Goal: Task Accomplishment & Management: Use online tool/utility

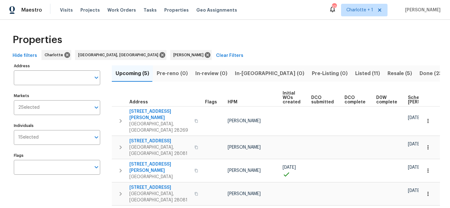
click at [408, 97] on span "Scheduled [PERSON_NAME]" at bounding box center [425, 99] width 35 height 9
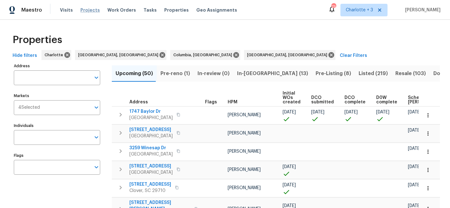
click at [86, 10] on span "Projects" at bounding box center [89, 10] width 19 height 6
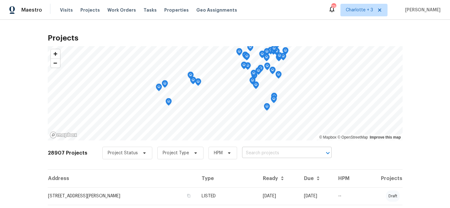
click at [251, 153] on input "text" at bounding box center [278, 153] width 72 height 10
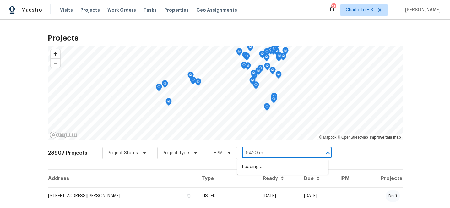
type input "9420 mi"
click at [261, 171] on li "[STREET_ADDRESS][PERSON_NAME]" at bounding box center [282, 167] width 91 height 10
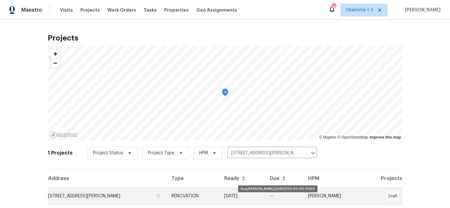
click at [265, 197] on td "09/08/25" at bounding box center [242, 196] width 46 height 18
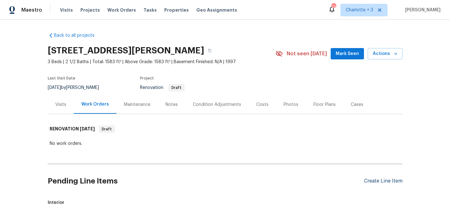
click at [391, 182] on div "Create Line Item" at bounding box center [383, 181] width 39 height 6
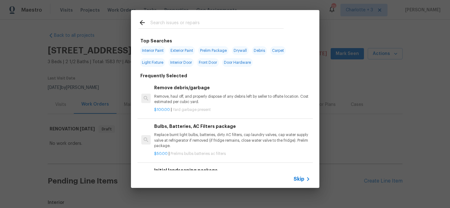
click at [165, 24] on input "text" at bounding box center [216, 23] width 133 height 9
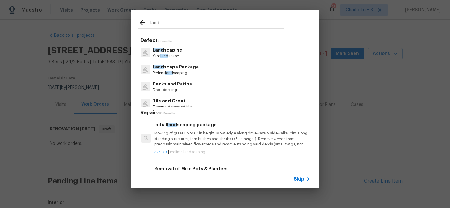
type input "land"
click at [201, 130] on div "Initial land scaping package Mowing of grass up to 6" in height. Mow, edge alon…" at bounding box center [232, 134] width 156 height 26
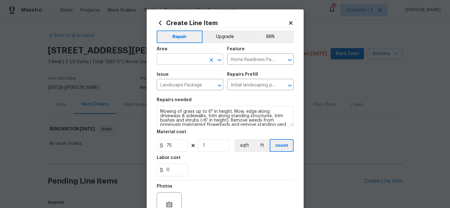
click at [178, 63] on input "text" at bounding box center [181, 60] width 49 height 10
click at [183, 84] on li "Exterior Overall" at bounding box center [190, 84] width 67 height 10
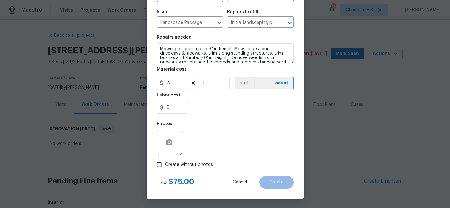
type input "Exterior Overall"
click at [159, 169] on input "Create without photos" at bounding box center [159, 165] width 12 height 12
checkbox input "true"
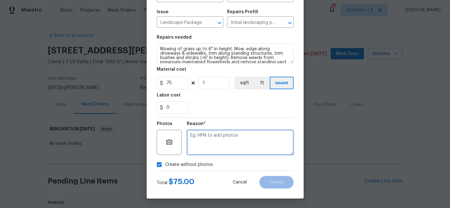
click at [231, 136] on textarea at bounding box center [240, 142] width 107 height 25
type textarea "edit"
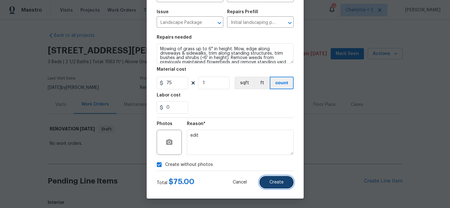
click at [278, 180] on span "Create" at bounding box center [276, 182] width 14 height 5
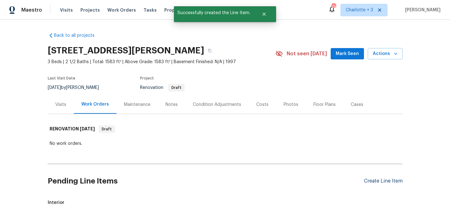
click at [375, 179] on div "Create Line Item" at bounding box center [383, 181] width 39 height 6
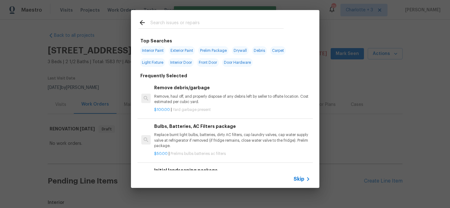
click at [185, 20] on input "text" at bounding box center [216, 23] width 133 height 9
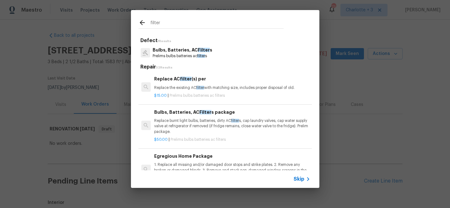
type input "filter"
click at [187, 121] on p "Replace burnt light bulbs, batteries, dirty AC filter s, cap laundry valves, ca…" at bounding box center [232, 126] width 156 height 16
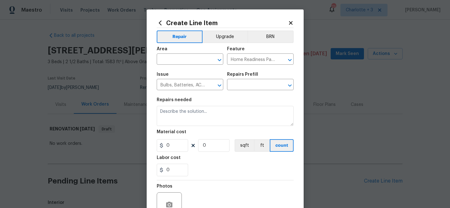
type textarea "Replace burnt light bulbs, batteries, dirty AC filters, cap laundry valves, cap…"
type input "1"
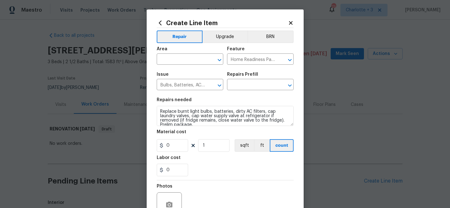
type input "Bulbs, Batteries, AC Filters package $50.00"
type input "50"
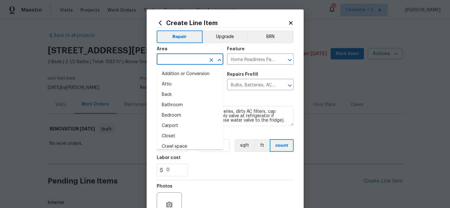
click at [178, 62] on input "text" at bounding box center [181, 60] width 49 height 10
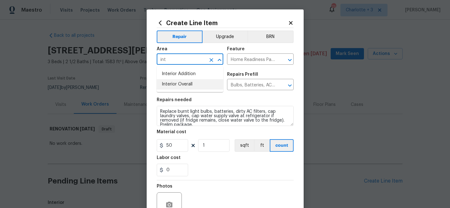
click at [182, 83] on li "Interior Overall" at bounding box center [190, 84] width 67 height 10
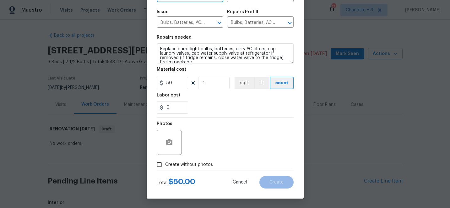
type input "Interior Overall"
click at [159, 165] on input "Create without photos" at bounding box center [159, 165] width 12 height 12
checkbox input "true"
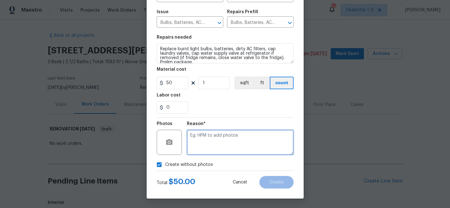
click at [220, 144] on textarea at bounding box center [240, 142] width 107 height 25
type textarea "edit"
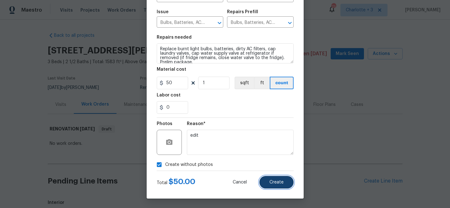
click at [278, 182] on span "Create" at bounding box center [276, 182] width 14 height 5
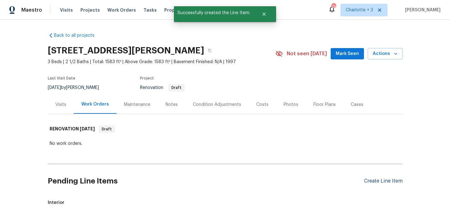
click at [377, 183] on div "Create Line Item" at bounding box center [383, 181] width 39 height 6
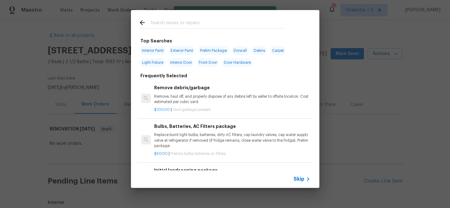
click at [166, 22] on input "text" at bounding box center [216, 23] width 133 height 9
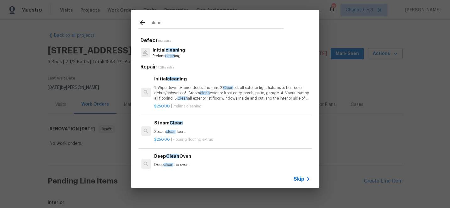
type input "clean"
click at [194, 89] on p "1. Wipe down exterior doors and trim. 2. Clean out all exterior light fixtures …" at bounding box center [232, 93] width 156 height 16
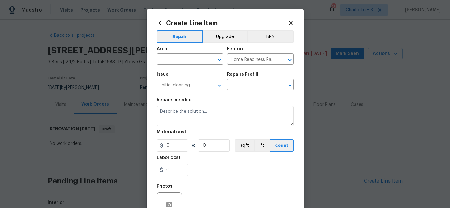
type input "Initial cleaning $250.00"
type textarea "1. Wipe down exterior doors and trim. 2. Clean out all exterior light fixtures …"
type input "250"
type input "1"
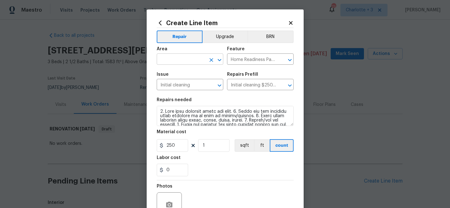
click at [191, 60] on input "text" at bounding box center [181, 60] width 49 height 10
click at [193, 84] on li "Interior Overall" at bounding box center [190, 84] width 67 height 10
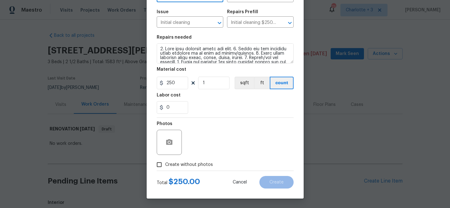
type input "Interior Overall"
click at [161, 166] on input "Create without photos" at bounding box center [159, 165] width 12 height 12
checkbox input "true"
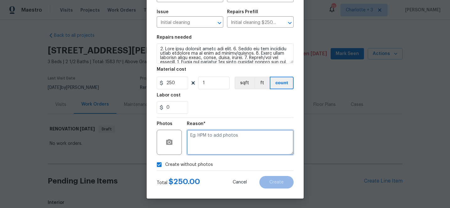
click at [243, 134] on textarea at bounding box center [240, 142] width 107 height 25
type textarea "edit"
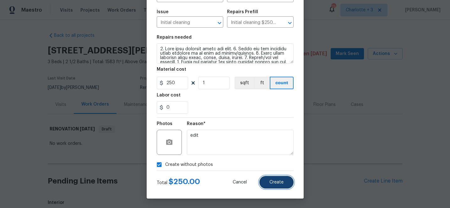
click at [285, 184] on button "Create" at bounding box center [276, 182] width 34 height 13
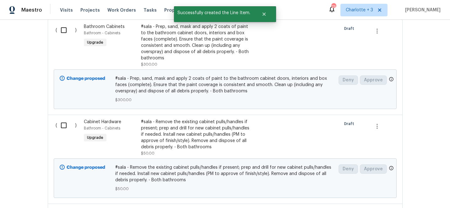
scroll to position [107, 0]
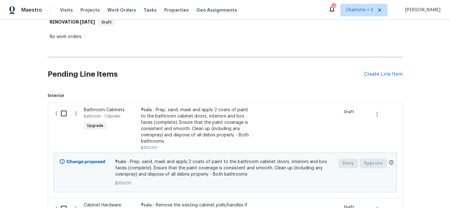
click at [63, 113] on input "checkbox" at bounding box center [66, 113] width 18 height 13
checkbox input "true"
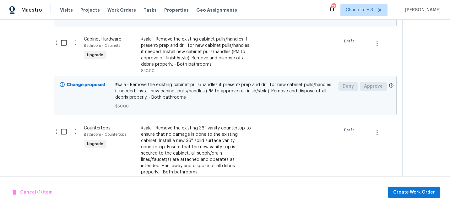
scroll to position [274, 0]
click at [63, 42] on input "checkbox" at bounding box center [66, 41] width 18 height 13
checkbox input "true"
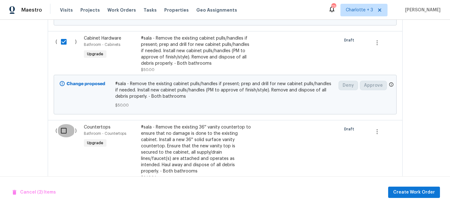
click at [66, 131] on input "checkbox" at bounding box center [66, 130] width 18 height 13
checkbox input "true"
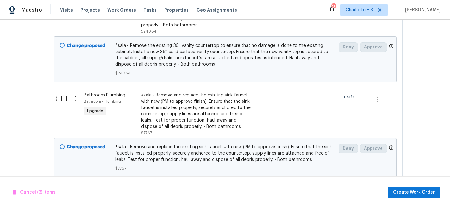
scroll to position [416, 0]
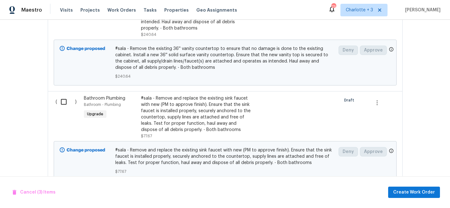
click at [65, 96] on input "checkbox" at bounding box center [66, 101] width 18 height 13
checkbox input "true"
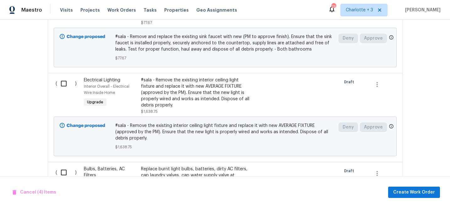
scroll to position [532, 0]
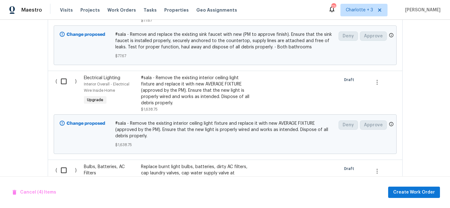
click at [65, 75] on input "checkbox" at bounding box center [66, 81] width 18 height 13
checkbox input "true"
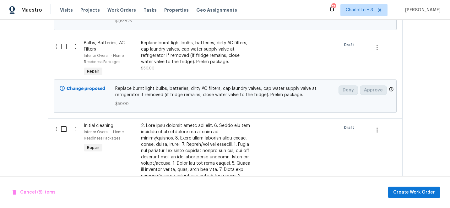
scroll to position [659, 0]
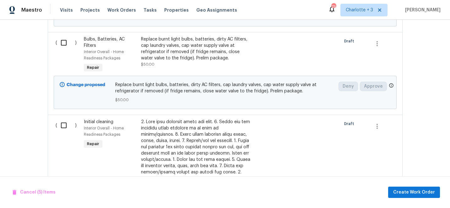
click at [65, 36] on input "checkbox" at bounding box center [66, 42] width 18 height 13
checkbox input "true"
click at [62, 122] on input "checkbox" at bounding box center [66, 125] width 18 height 13
click at [64, 120] on input "checkbox" at bounding box center [66, 125] width 18 height 13
checkbox input "false"
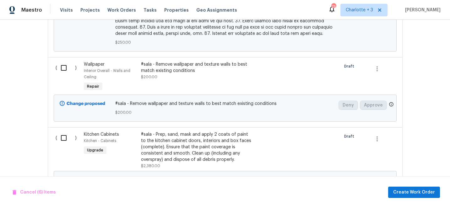
scroll to position [1018, 0]
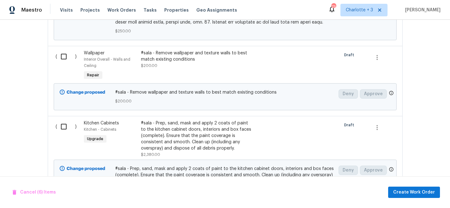
click at [63, 50] on input "checkbox" at bounding box center [66, 56] width 18 height 13
checkbox input "true"
click at [65, 120] on input "checkbox" at bounding box center [66, 126] width 18 height 13
checkbox input "true"
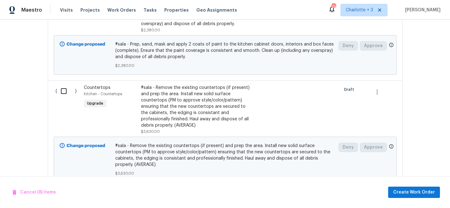
scroll to position [1162, 0]
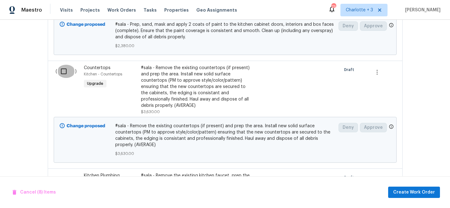
click at [62, 65] on input "checkbox" at bounding box center [66, 71] width 18 height 13
checkbox input "true"
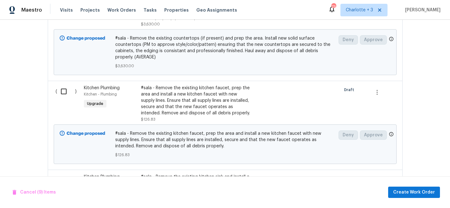
scroll to position [1251, 0]
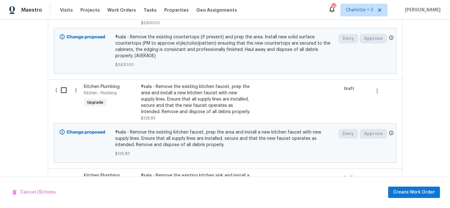
click at [65, 84] on input "checkbox" at bounding box center [66, 90] width 18 height 13
checkbox input "true"
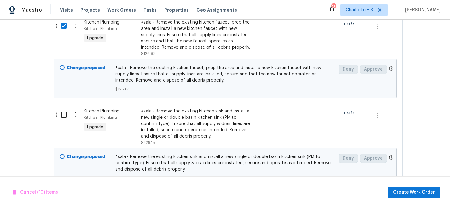
scroll to position [1331, 0]
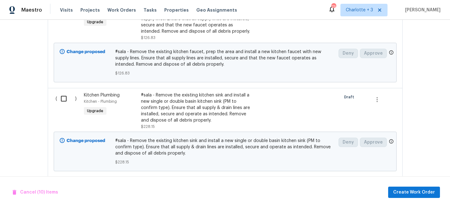
click at [67, 92] on input "checkbox" at bounding box center [66, 98] width 18 height 13
checkbox input "true"
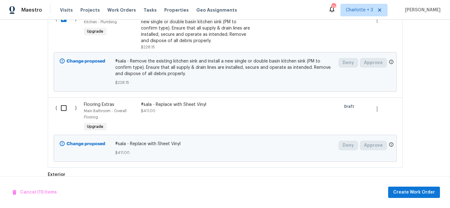
scroll to position [1411, 0]
click at [65, 101] on input "checkbox" at bounding box center [66, 107] width 18 height 13
click at [66, 101] on input "checkbox" at bounding box center [66, 107] width 18 height 13
checkbox input "false"
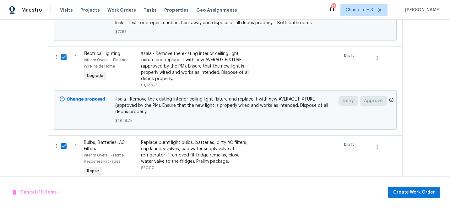
scroll to position [518, 0]
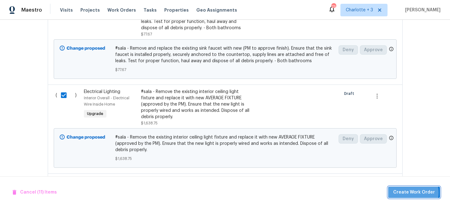
click at [414, 192] on span "Create Work Order" at bounding box center [414, 192] width 42 height 8
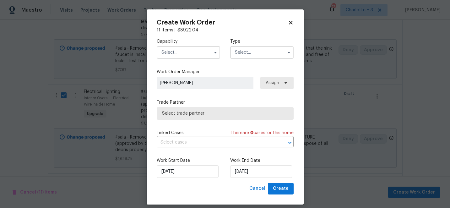
click at [172, 53] on input "text" at bounding box center [188, 52] width 63 height 13
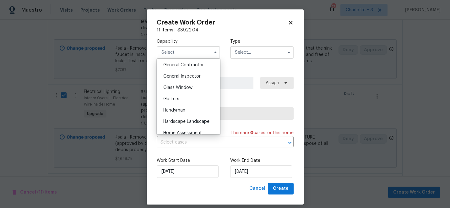
scroll to position [304, 0]
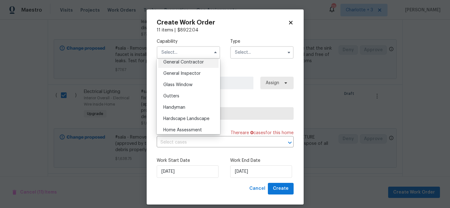
click at [200, 64] on span "General Contractor" at bounding box center [183, 62] width 41 height 4
type input "General Contractor"
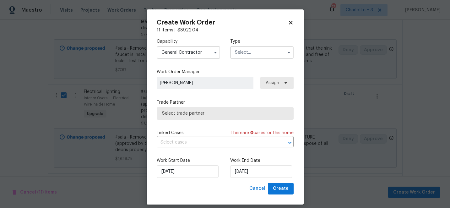
click at [254, 51] on input "text" at bounding box center [261, 52] width 63 height 13
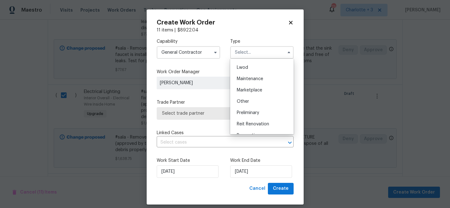
scroll to position [143, 0]
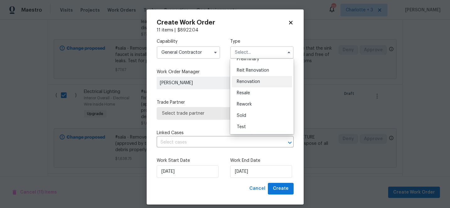
click at [251, 83] on span "Renovation" at bounding box center [248, 81] width 23 height 4
type input "Renovation"
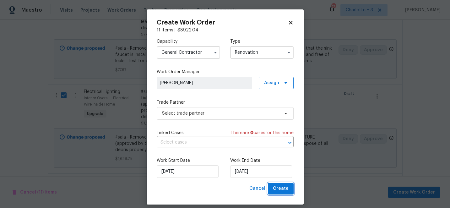
click at [287, 189] on span "Create" at bounding box center [281, 189] width 16 height 8
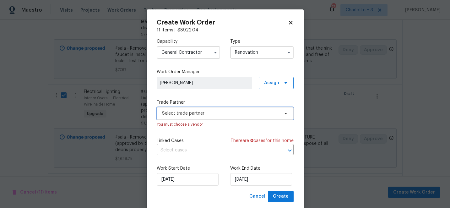
click at [208, 116] on span "Select trade partner" at bounding box center [220, 113] width 117 height 6
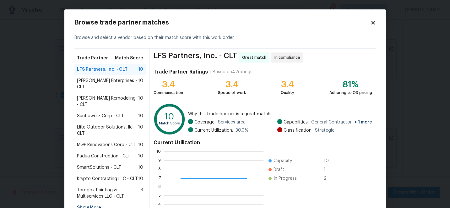
scroll to position [88, 100]
click at [109, 164] on span "SmartSolutions - CLT" at bounding box center [99, 167] width 44 height 6
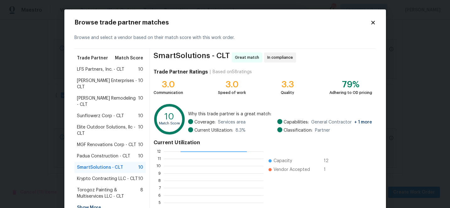
scroll to position [69, 0]
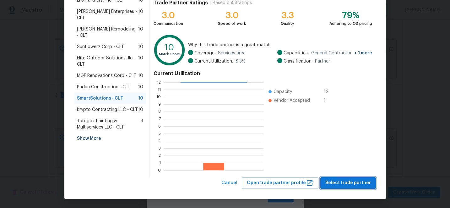
click at [345, 179] on span "Select trade partner" at bounding box center [348, 183] width 46 height 8
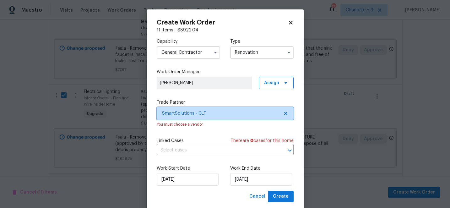
scroll to position [0, 0]
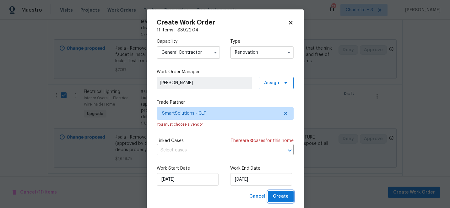
click at [282, 196] on span "Create" at bounding box center [281, 196] width 16 height 8
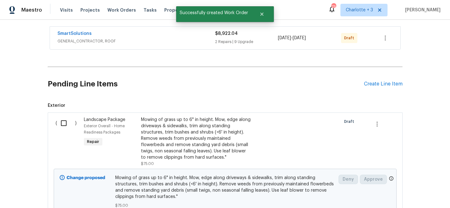
scroll to position [116, 0]
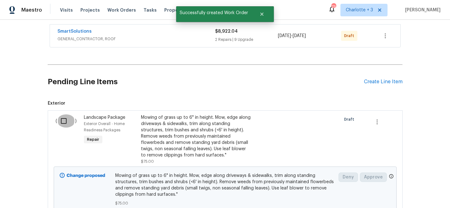
click at [64, 122] on input "checkbox" at bounding box center [66, 120] width 18 height 13
checkbox input "true"
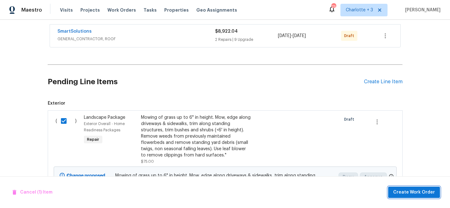
click at [404, 192] on span "Create Work Order" at bounding box center [414, 192] width 42 height 8
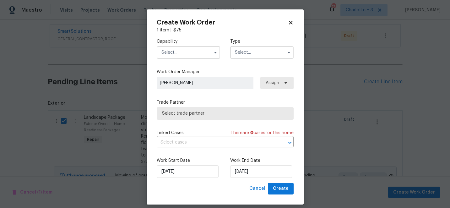
click at [186, 56] on input "text" at bounding box center [188, 52] width 63 height 13
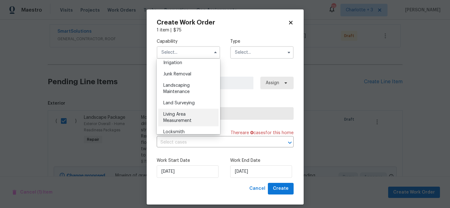
scroll to position [394, 0]
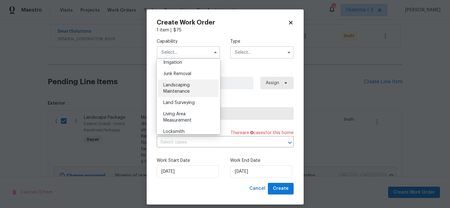
click at [177, 87] on span "Landscaping Maintenance" at bounding box center [176, 88] width 26 height 11
type input "Landscaping Maintenance"
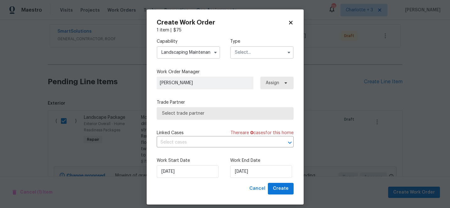
click at [250, 52] on input "text" at bounding box center [261, 52] width 63 height 13
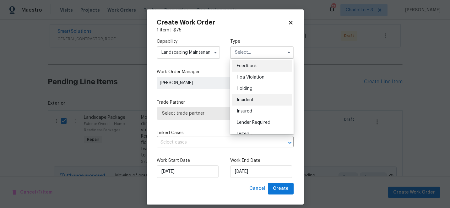
scroll to position [143, 0]
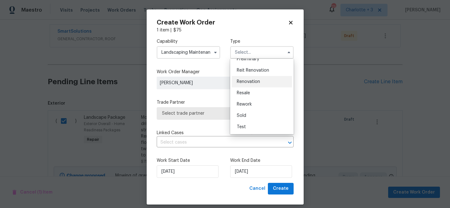
click at [252, 83] on span "Renovation" at bounding box center [248, 81] width 23 height 4
type input "Renovation"
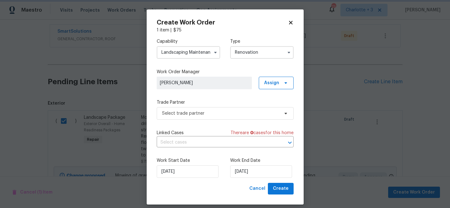
scroll to position [0, 0]
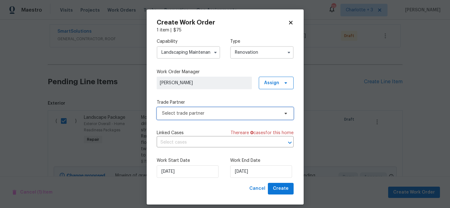
click at [241, 114] on span "Select trade partner" at bounding box center [220, 113] width 117 height 6
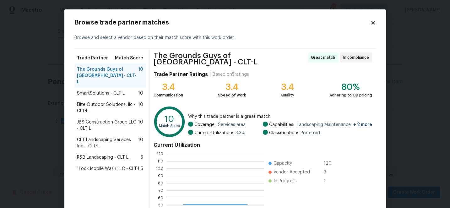
scroll to position [88, 97]
click at [117, 90] on span "SmartSolutions - CLT-L" at bounding box center [101, 93] width 48 height 6
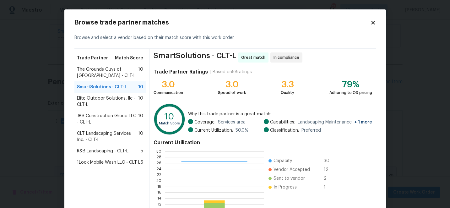
scroll to position [69, 0]
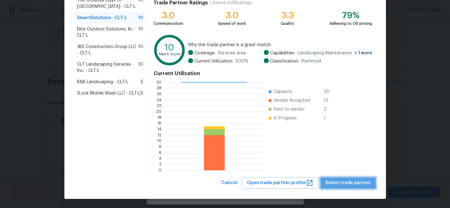
click at [353, 179] on span "Select trade partner" at bounding box center [348, 183] width 46 height 8
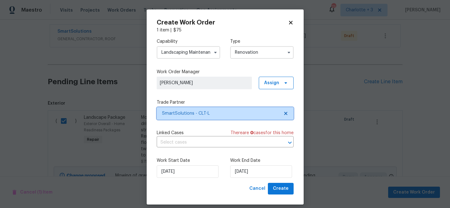
scroll to position [0, 0]
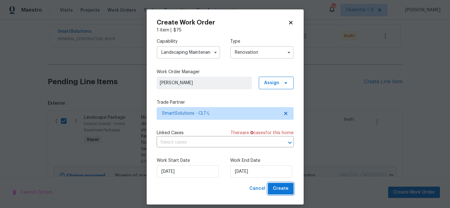
click at [290, 189] on button "Create" at bounding box center [281, 189] width 26 height 12
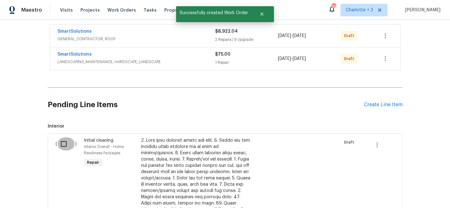
click at [64, 143] on input "checkbox" at bounding box center [66, 143] width 18 height 13
checkbox input "true"
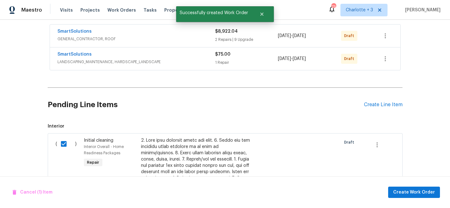
click at [402, 198] on div "Cancel (1) Item Create Work Order" at bounding box center [225, 192] width 450 height 32
click at [408, 193] on span "Create Work Order" at bounding box center [414, 192] width 42 height 8
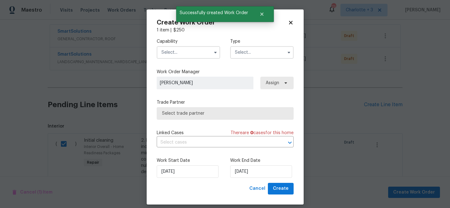
click at [174, 54] on input "text" at bounding box center [188, 52] width 63 height 13
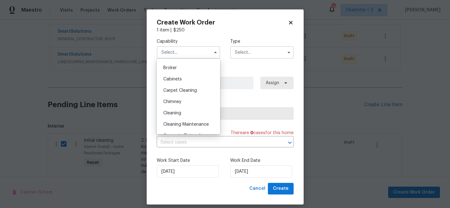
scroll to position [50, 0]
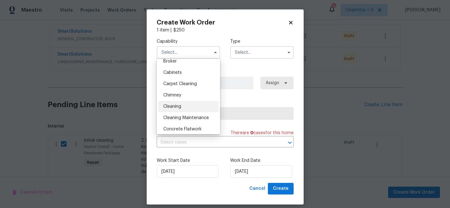
click at [181, 104] on div "Cleaning" at bounding box center [188, 106] width 60 height 11
type input "Cleaning"
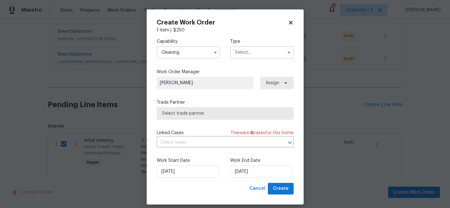
click at [243, 54] on input "text" at bounding box center [261, 52] width 63 height 13
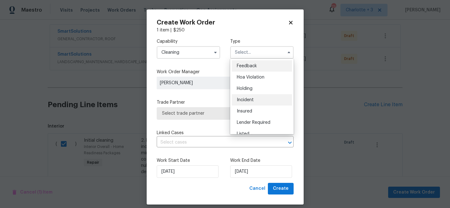
scroll to position [143, 0]
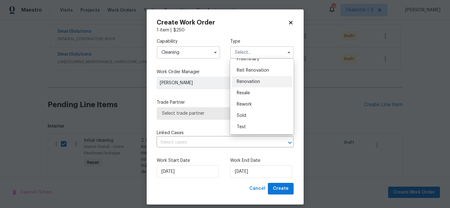
click at [257, 79] on div "Renovation" at bounding box center [262, 81] width 60 height 11
type input "Renovation"
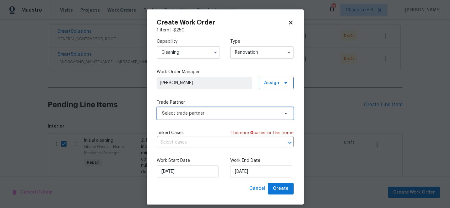
click at [213, 112] on span "Select trade partner" at bounding box center [220, 113] width 117 height 6
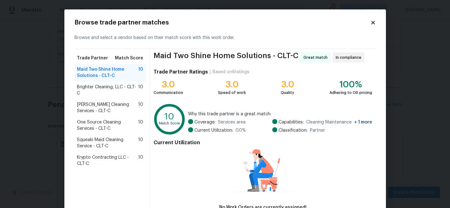
click at [124, 155] on span "Krypto Contracting LLC - CLT-C" at bounding box center [108, 160] width 62 height 13
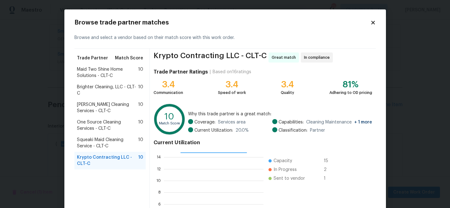
scroll to position [69, 0]
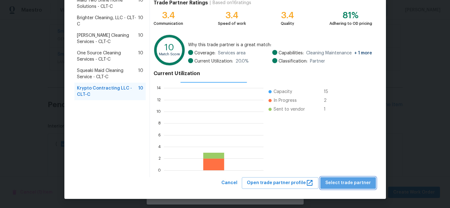
click at [357, 182] on span "Select trade partner" at bounding box center [348, 183] width 46 height 8
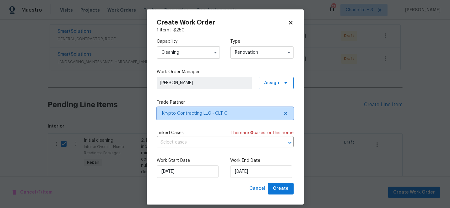
scroll to position [0, 0]
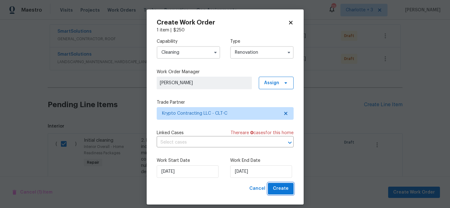
click at [283, 190] on span "Create" at bounding box center [281, 189] width 16 height 8
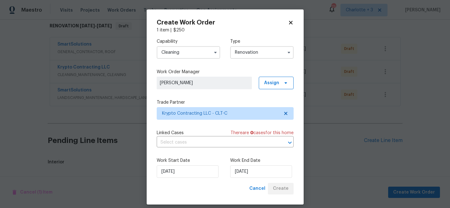
scroll to position [116, 0]
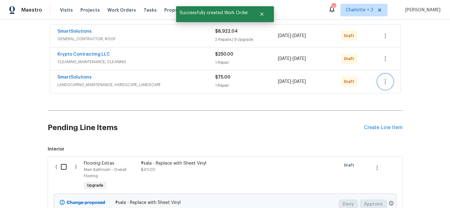
click at [386, 83] on icon "button" at bounding box center [386, 82] width 8 height 8
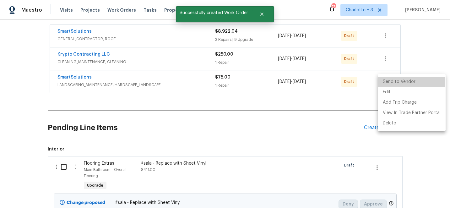
click at [386, 83] on li "Send to Vendor" at bounding box center [412, 82] width 68 height 10
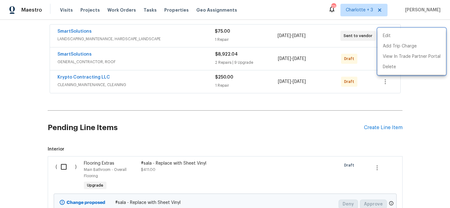
click at [421, 100] on div at bounding box center [225, 104] width 450 height 208
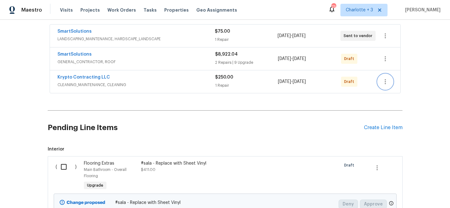
click at [385, 83] on icon "button" at bounding box center [386, 82] width 8 height 8
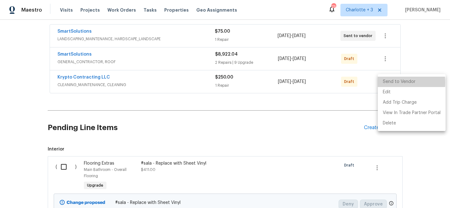
click at [388, 83] on li "Send to Vendor" at bounding box center [412, 82] width 68 height 10
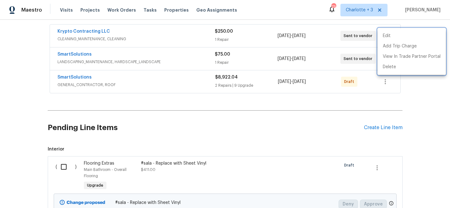
click at [407, 102] on div at bounding box center [225, 104] width 450 height 208
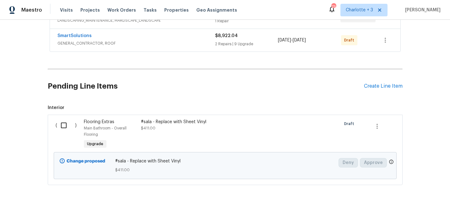
scroll to position [156, 0]
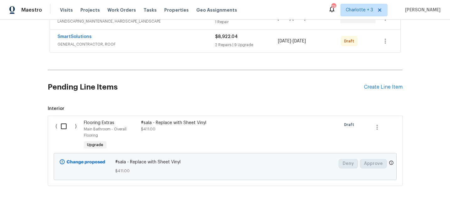
click at [64, 126] on input "checkbox" at bounding box center [66, 126] width 18 height 13
checkbox input "true"
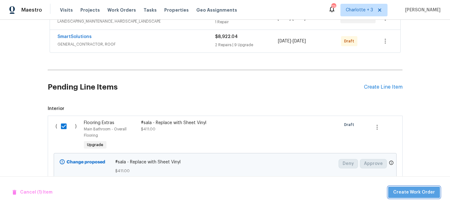
click at [431, 194] on span "Create Work Order" at bounding box center [414, 192] width 42 height 8
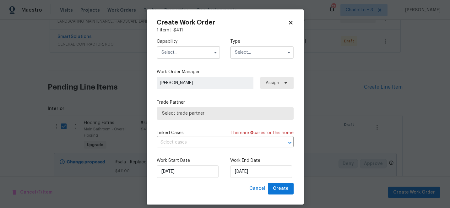
click at [172, 50] on input "text" at bounding box center [188, 52] width 63 height 13
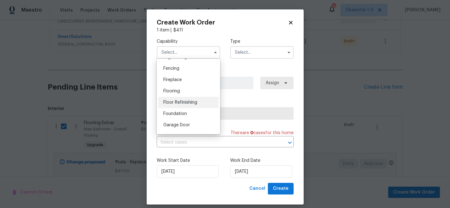
scroll to position [219, 0]
click at [177, 91] on span "Flooring" at bounding box center [171, 91] width 17 height 4
type input "Flooring"
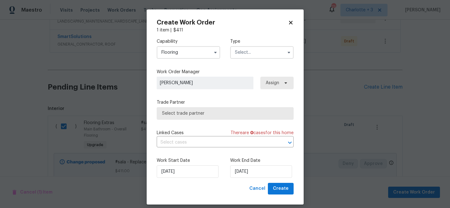
click at [245, 53] on input "text" at bounding box center [261, 52] width 63 height 13
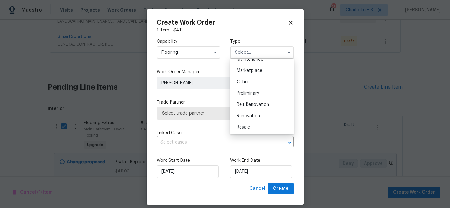
scroll to position [143, 0]
click at [252, 80] on span "Renovation" at bounding box center [248, 81] width 23 height 4
type input "Renovation"
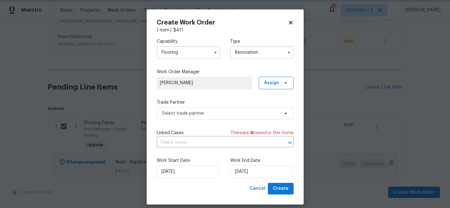
scroll to position [0, 0]
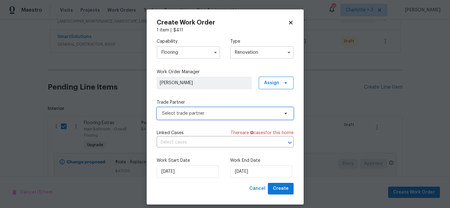
click at [192, 115] on span "Select trade partner" at bounding box center [220, 113] width 117 height 6
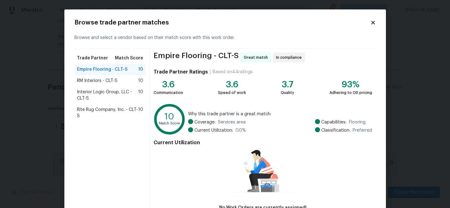
click at [94, 82] on span "RM Interiors - CLT-S" at bounding box center [97, 81] width 41 height 6
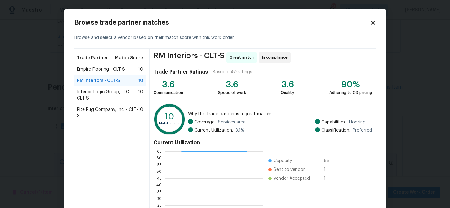
scroll to position [69, 0]
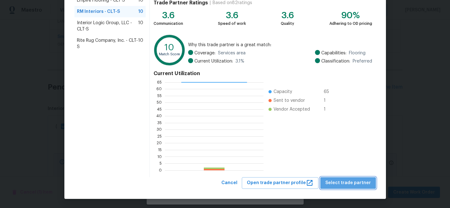
click at [365, 178] on button "Select trade partner" at bounding box center [348, 183] width 56 height 12
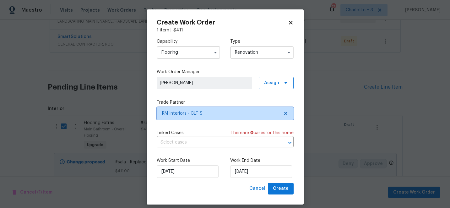
scroll to position [0, 0]
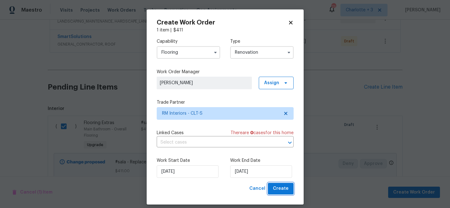
click at [283, 188] on span "Create" at bounding box center [281, 189] width 16 height 8
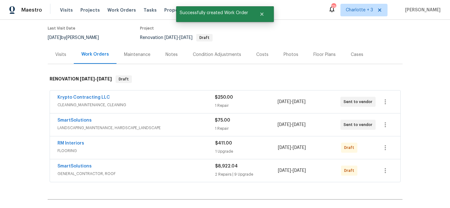
scroll to position [42, 0]
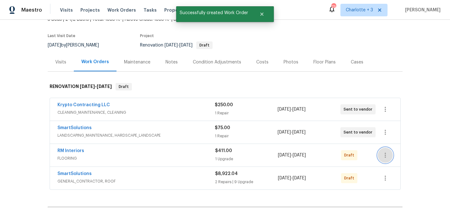
click at [388, 154] on icon "button" at bounding box center [386, 155] width 8 height 8
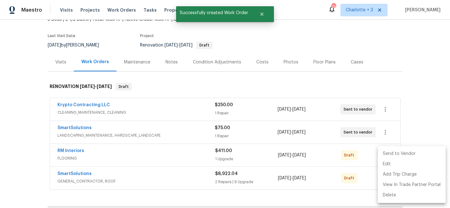
click at [388, 154] on li "Send to Vendor" at bounding box center [412, 154] width 68 height 10
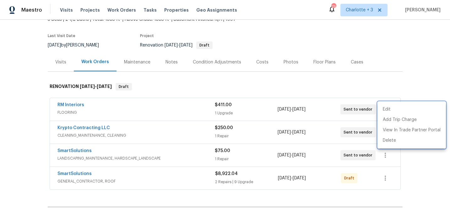
click at [372, 78] on div at bounding box center [225, 104] width 450 height 208
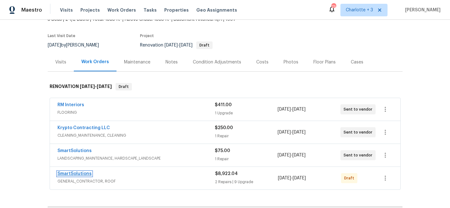
click at [73, 173] on link "SmartSolutions" at bounding box center [74, 173] width 34 height 4
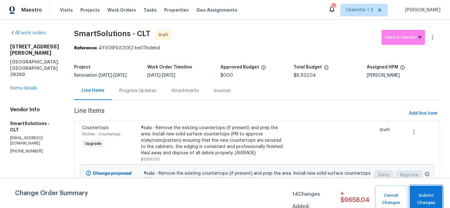
click at [422, 198] on span "Submit Changes" at bounding box center [426, 199] width 26 height 14
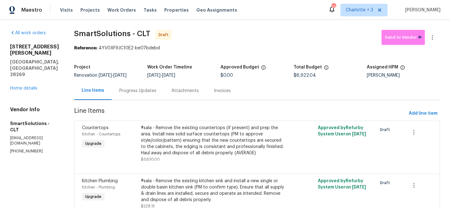
click at [188, 136] on div "#sala - Remove the existing countertops (if present) and prep the area. Install…" at bounding box center [213, 140] width 144 height 31
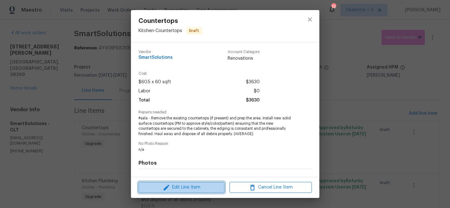
click at [172, 188] on span "Edit Line Item" at bounding box center [181, 187] width 82 height 8
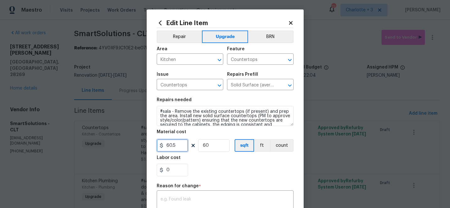
click at [183, 148] on input "60.5" at bounding box center [172, 145] width 31 height 13
type input "1"
click at [222, 146] on input "60" at bounding box center [213, 145] width 31 height 13
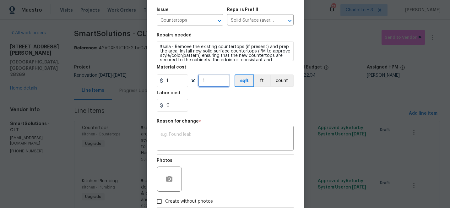
scroll to position [87, 0]
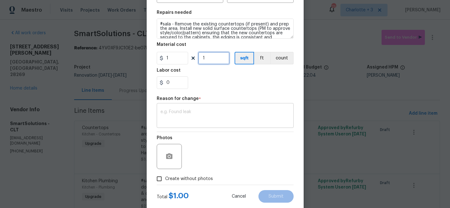
type input "1"
click at [209, 117] on textarea at bounding box center [224, 116] width 129 height 13
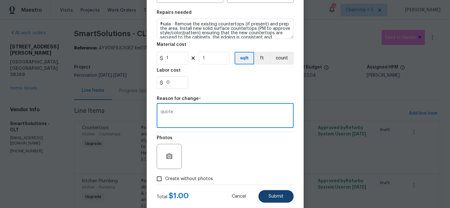
type textarea "quote"
click at [276, 195] on span "Submit" at bounding box center [275, 196] width 15 height 5
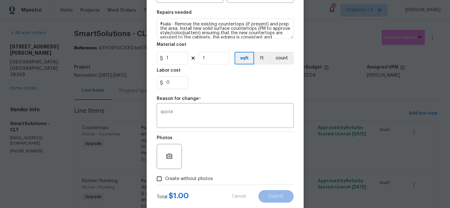
type input "60"
type input "60.5"
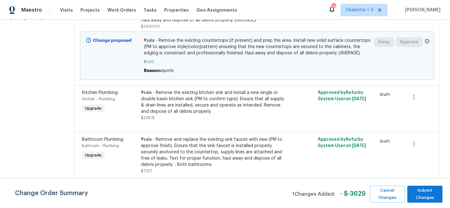
scroll to position [132, 0]
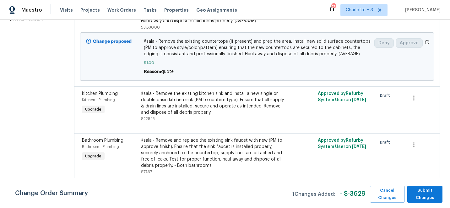
click at [197, 100] on div "#sala - Remove the existing kitchen sink and install a new single or double bas…" at bounding box center [213, 102] width 144 height 25
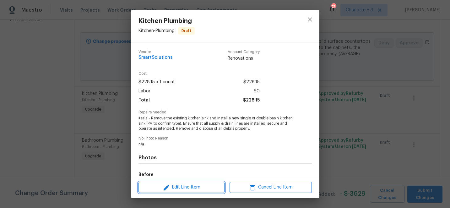
click at [187, 186] on span "Edit Line Item" at bounding box center [181, 187] width 82 height 8
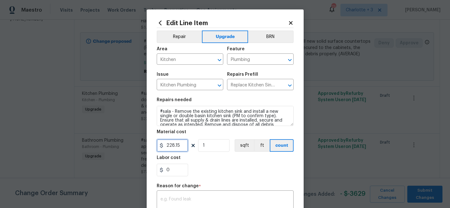
click at [184, 146] on input "228.15" at bounding box center [172, 145] width 31 height 13
type input "150"
click at [210, 175] on div "0" at bounding box center [225, 170] width 137 height 13
click at [182, 202] on textarea at bounding box center [224, 203] width 129 height 13
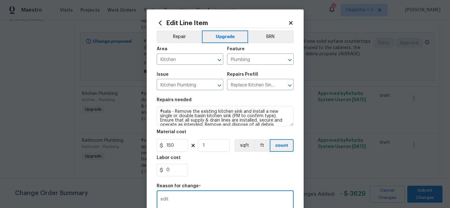
scroll to position [102, 0]
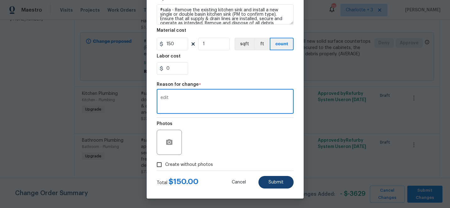
type textarea "edit"
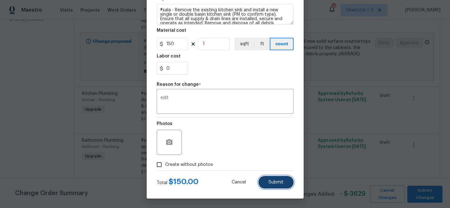
click at [267, 184] on button "Submit" at bounding box center [275, 182] width 35 height 13
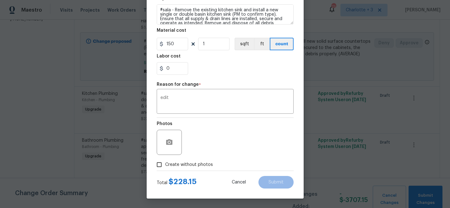
type input "228.15"
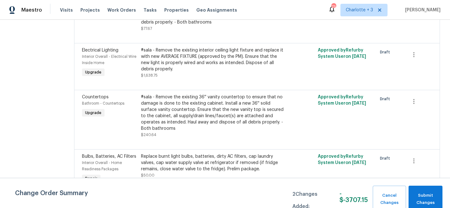
scroll to position [319, 0]
click at [181, 109] on div "#sala - Remove the existing 36'' vanity countertop to ensure that no damage is …" at bounding box center [213, 114] width 144 height 38
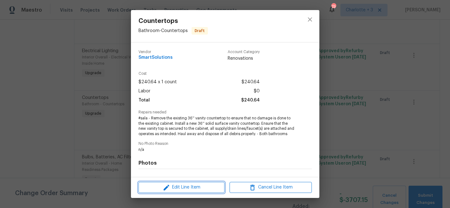
click at [183, 187] on span "Edit Line Item" at bounding box center [181, 187] width 82 height 8
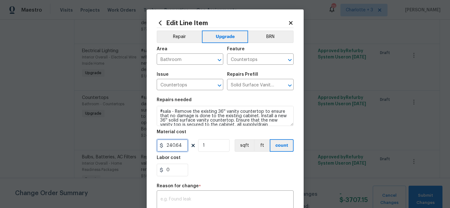
click at [184, 145] on input "240.64" at bounding box center [172, 145] width 31 height 13
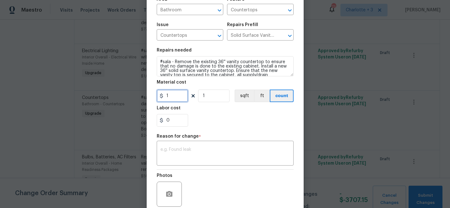
scroll to position [102, 0]
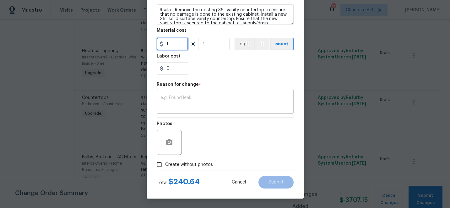
type input "1"
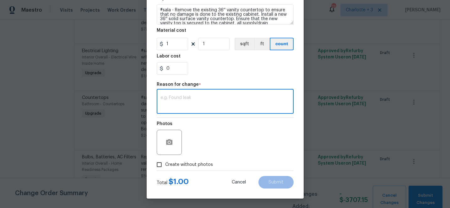
click at [197, 100] on textarea at bounding box center [224, 101] width 129 height 13
type textarea "edit"
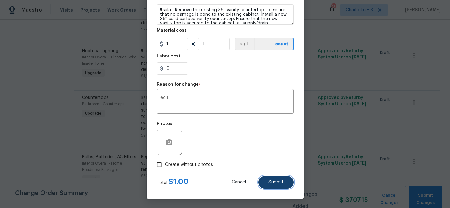
click at [279, 183] on span "Submit" at bounding box center [275, 182] width 15 height 5
type input "240.64"
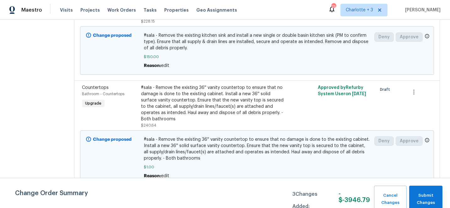
scroll to position [231, 0]
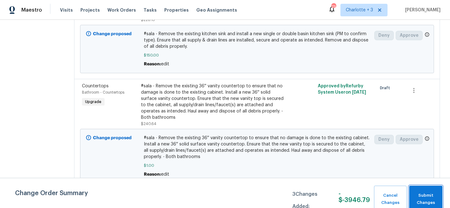
click at [427, 196] on span "Submit Changes" at bounding box center [425, 199] width 27 height 14
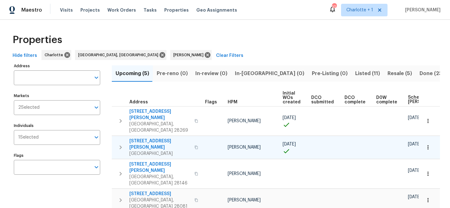
scroll to position [14, 0]
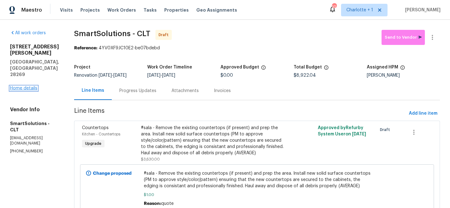
click at [22, 86] on link "Home details" at bounding box center [23, 88] width 27 height 4
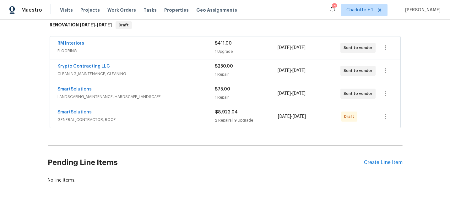
scroll to position [122, 0]
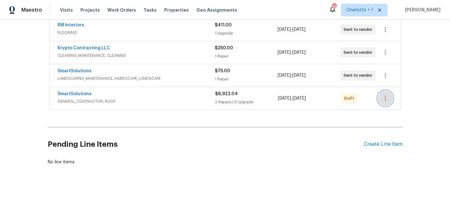
click at [385, 98] on icon "button" at bounding box center [385, 98] width 1 height 5
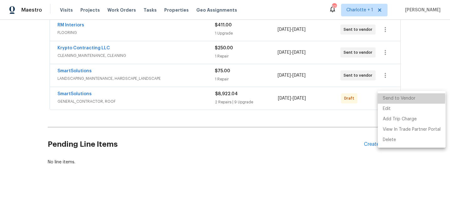
click at [385, 98] on li "Send to Vendor" at bounding box center [412, 98] width 68 height 10
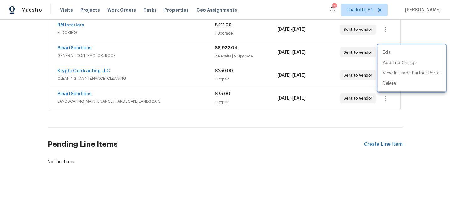
click at [24, 85] on div at bounding box center [225, 104] width 450 height 208
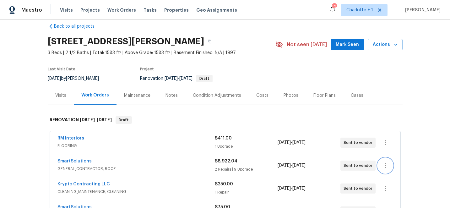
scroll to position [0, 0]
